Goal: Transaction & Acquisition: Subscribe to service/newsletter

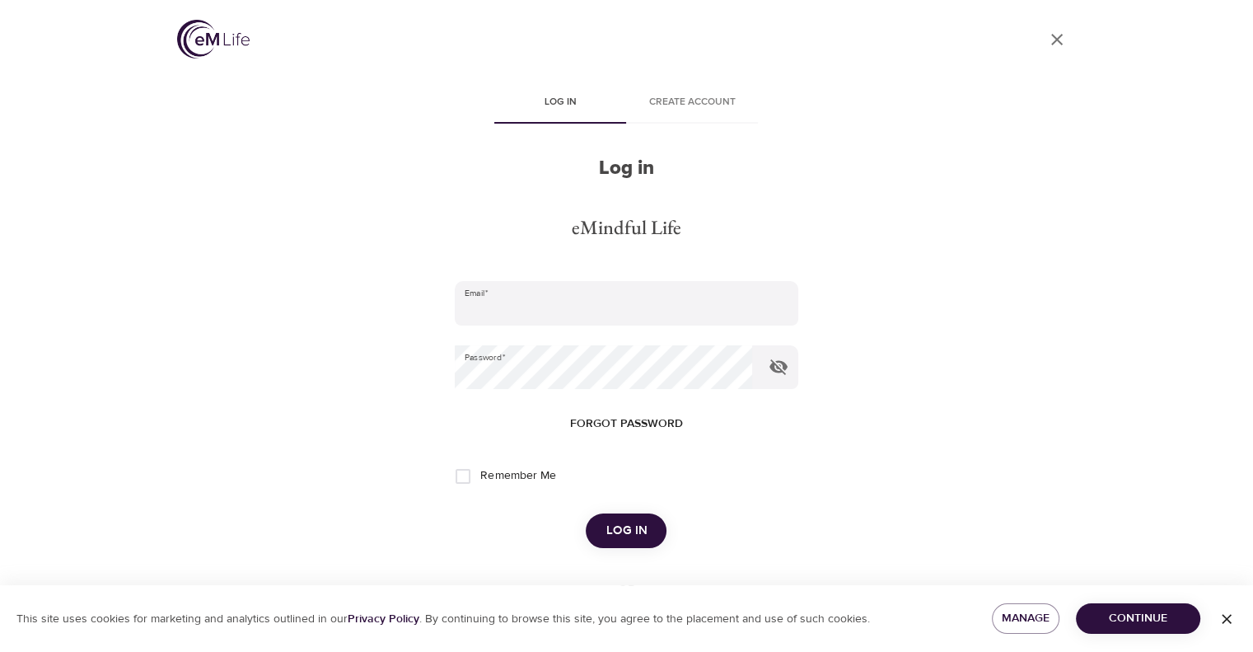
type input "[EMAIL_ADDRESS][DOMAIN_NAME]"
click at [607, 530] on span "Log in" at bounding box center [625, 530] width 41 height 21
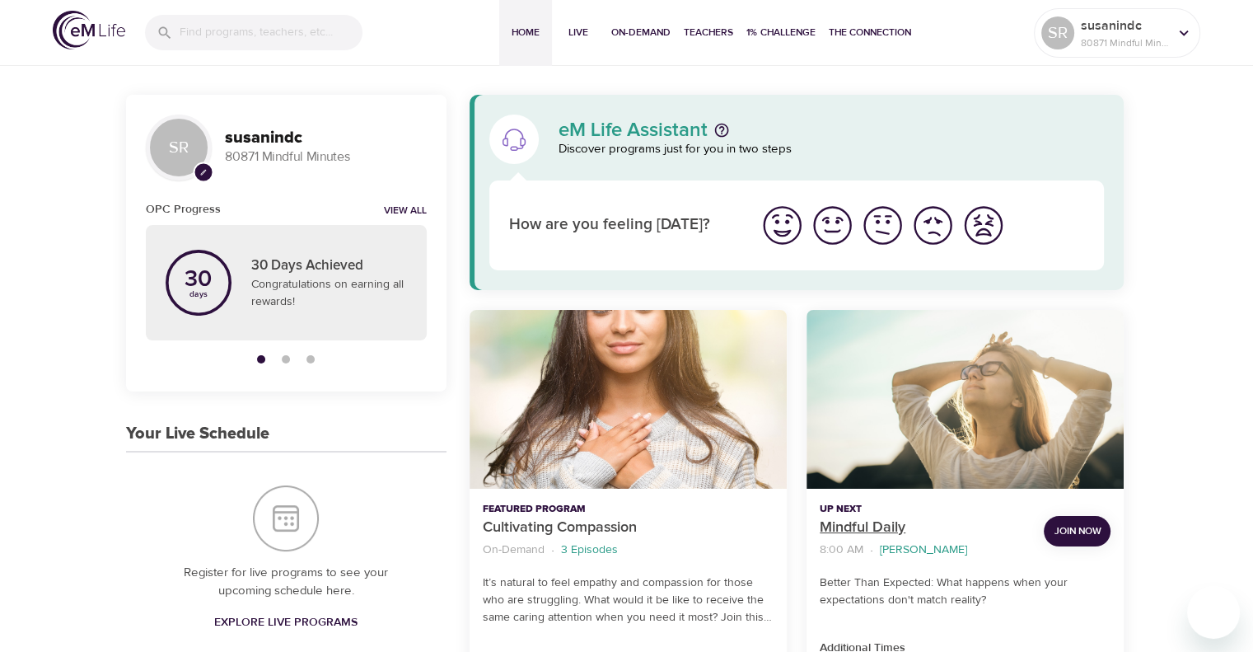
click at [857, 527] on p "Mindful Daily" at bounding box center [925, 527] width 211 height 22
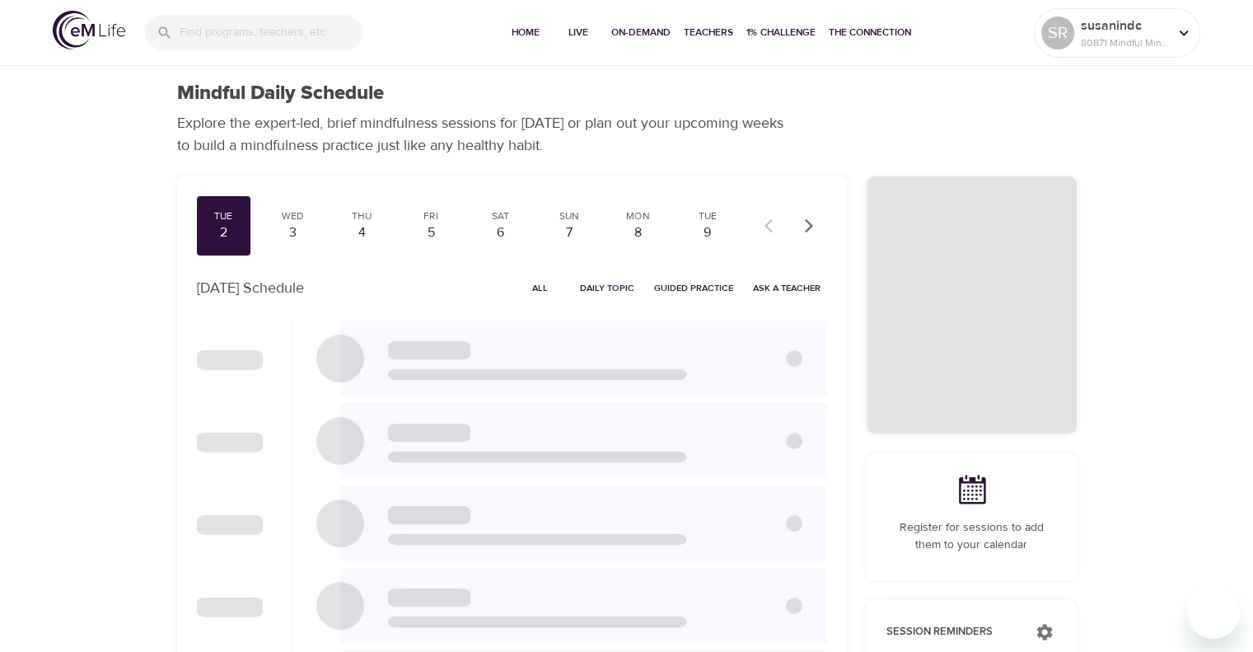
checkbox input "true"
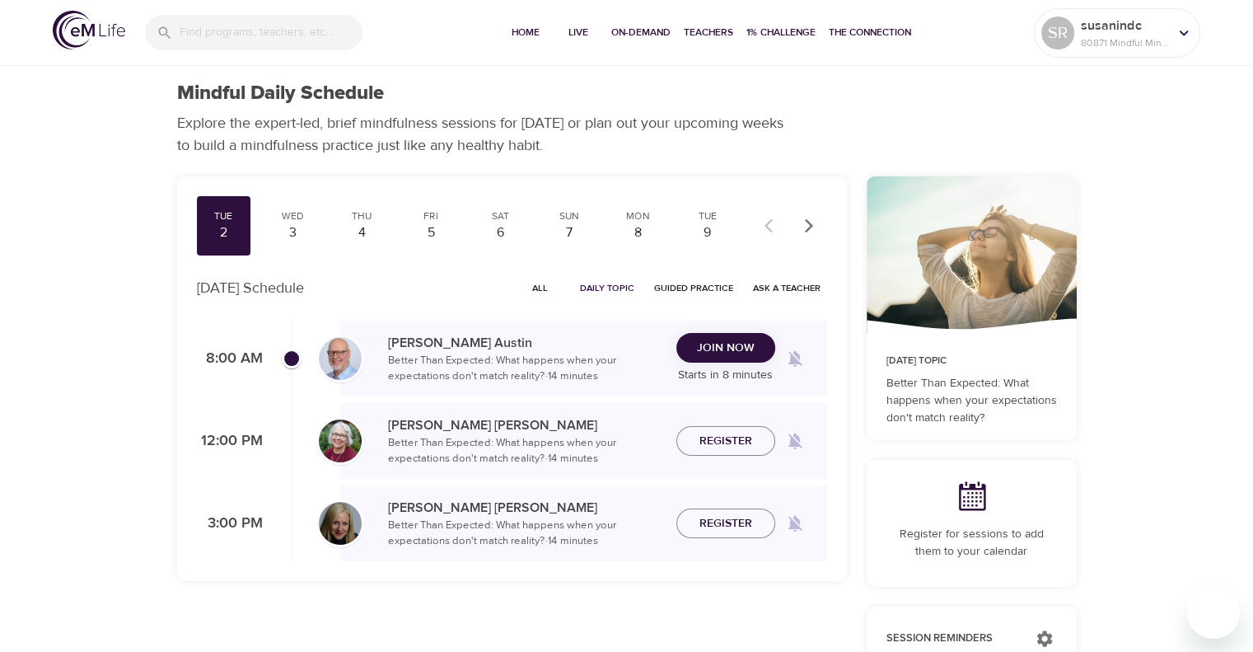
click at [748, 357] on span "Join Now" at bounding box center [726, 348] width 58 height 21
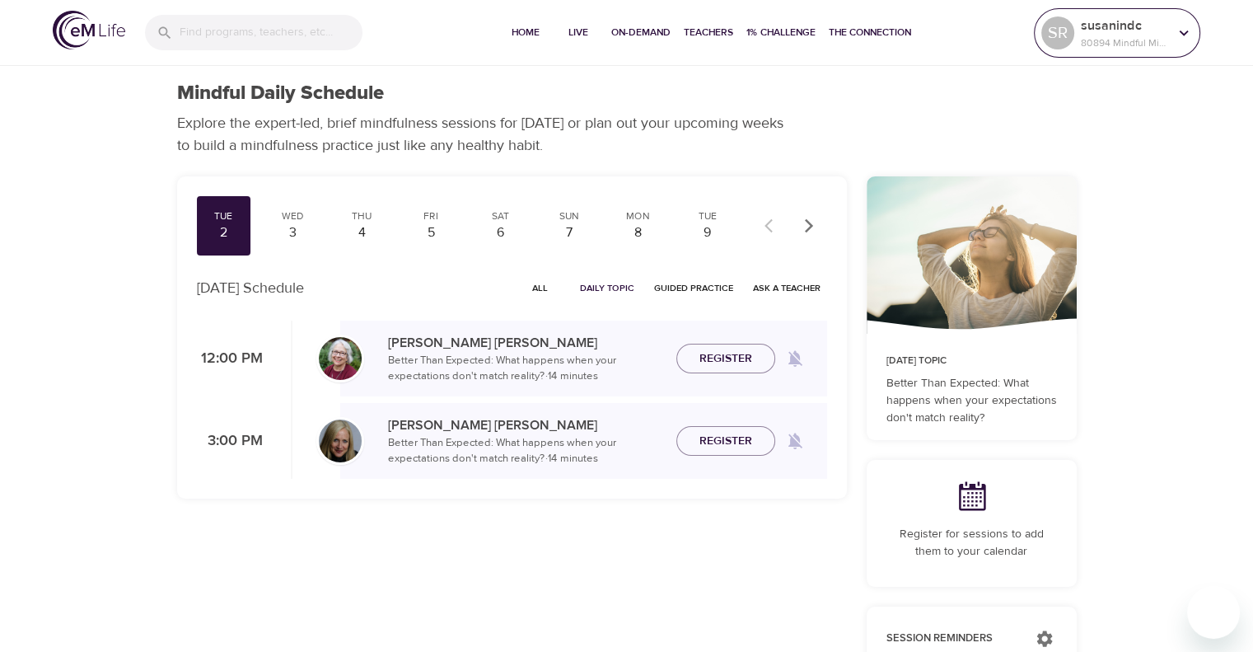
click at [1168, 26] on div "susanindc 80894 Mindful Minutes" at bounding box center [1124, 32] width 94 height 41
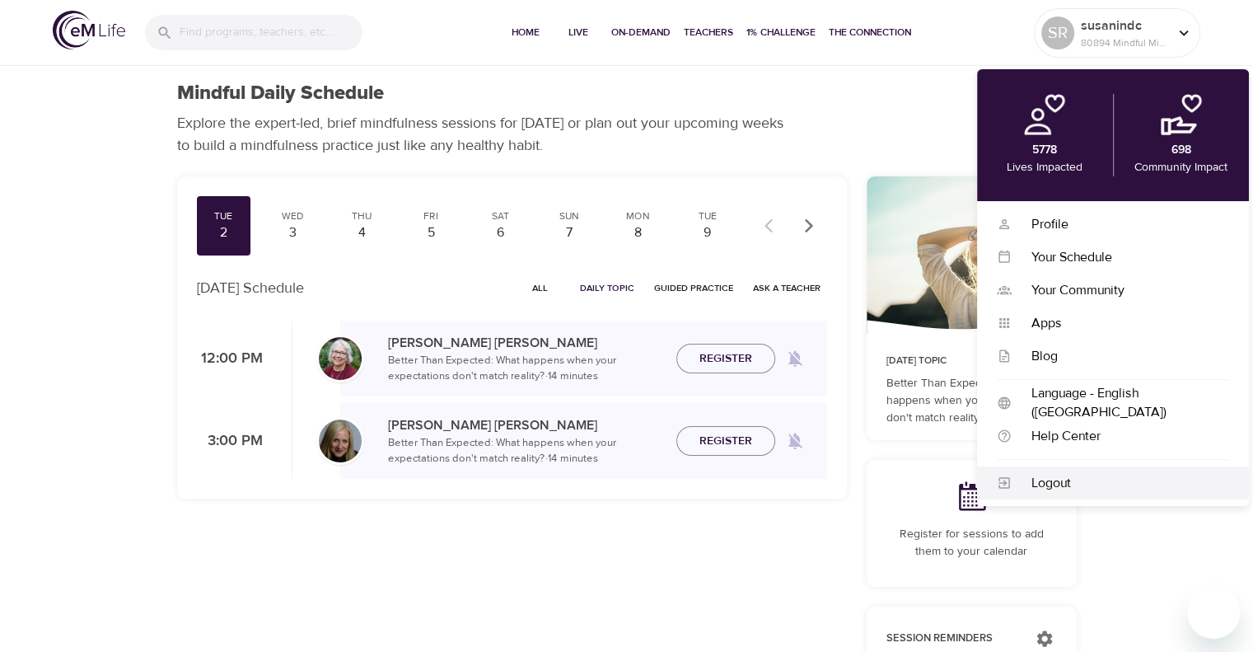
click at [1030, 487] on div "Logout" at bounding box center [1120, 483] width 217 height 19
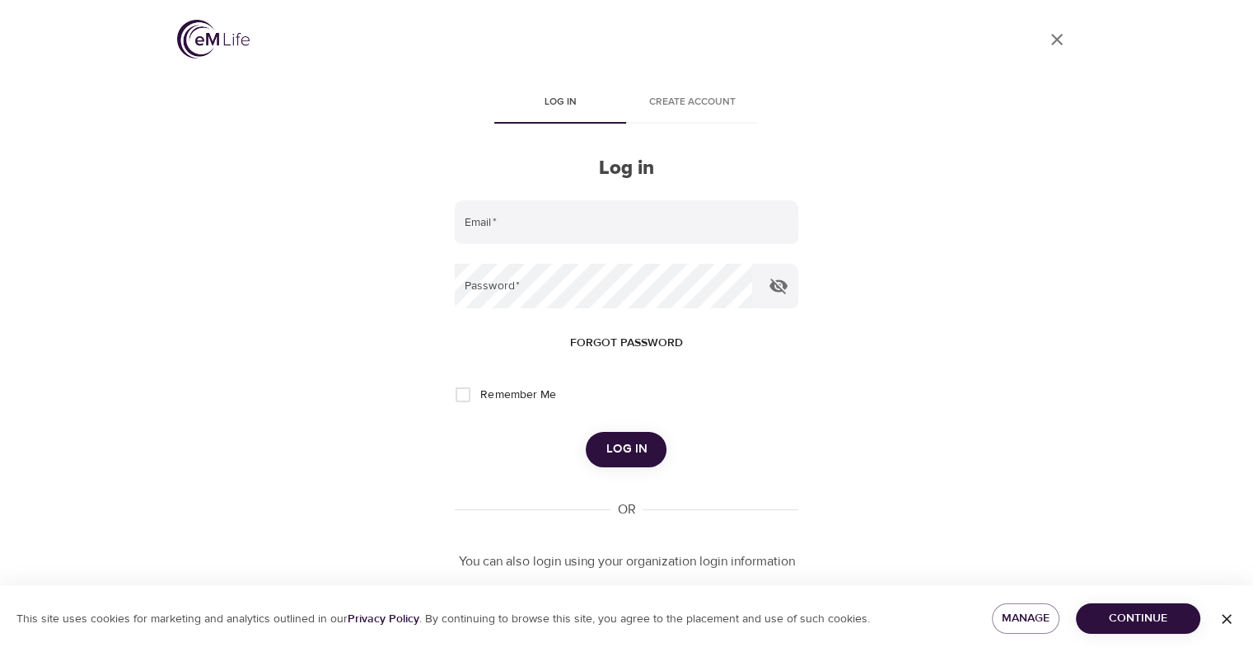
type input "[EMAIL_ADDRESS][DOMAIN_NAME]"
